Goal: Task Accomplishment & Management: Use online tool/utility

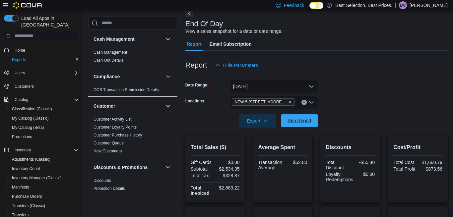
click at [296, 122] on span "Run Report" at bounding box center [300, 120] width 24 height 7
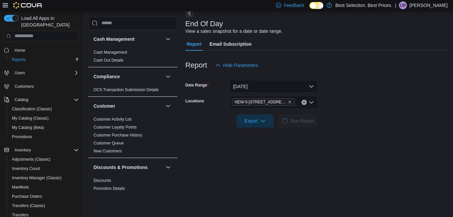
scroll to position [127, 0]
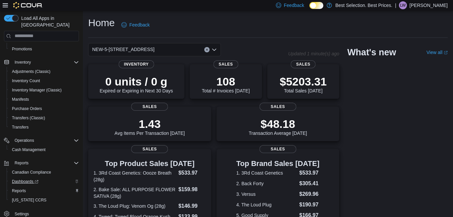
scroll to position [135, 0]
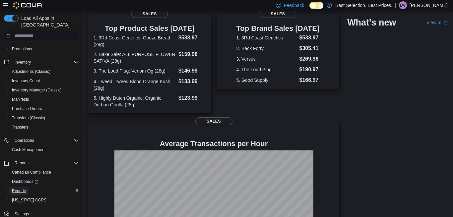
click at [25, 188] on span "Reports" at bounding box center [19, 190] width 14 height 5
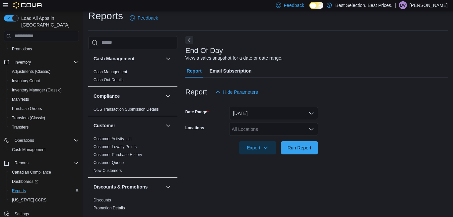
scroll to position [7, 0]
click at [302, 129] on div "All Locations" at bounding box center [273, 128] width 89 height 13
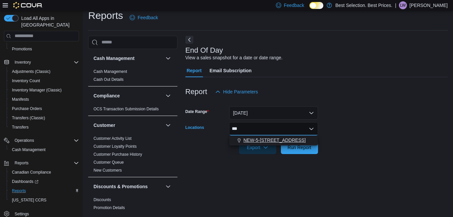
type input "***"
click at [278, 143] on span "NEW-5-[STREET_ADDRESS]" at bounding box center [274, 140] width 62 height 7
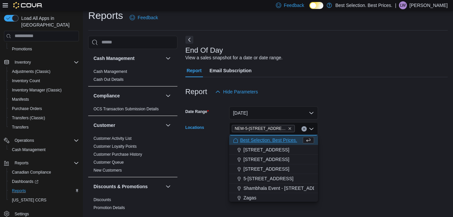
click at [437, 126] on form "Date Range Today Locations NEW-5-1000 Northwest Blvd-Creston Combo box. Selecte…" at bounding box center [316, 126] width 262 height 56
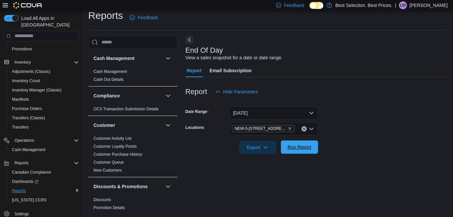
click at [313, 149] on span "Run Report" at bounding box center [299, 147] width 29 height 13
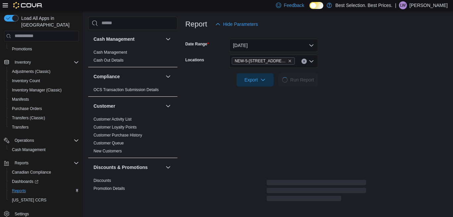
scroll to position [143, 0]
